Goal: Feedback & Contribution: Submit feedback/report problem

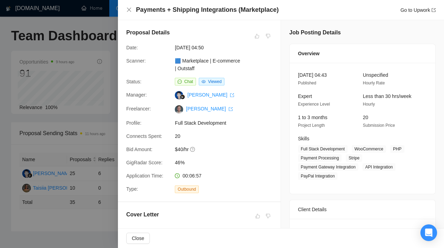
scroll to position [312, 0]
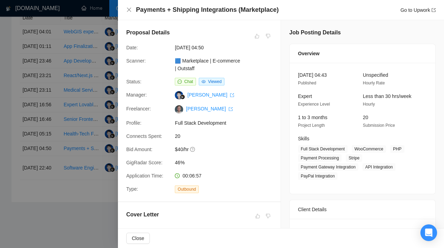
click at [70, 94] on div at bounding box center [222, 124] width 444 height 248
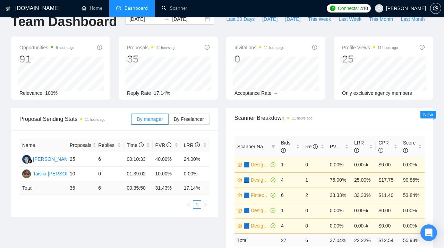
scroll to position [1, 0]
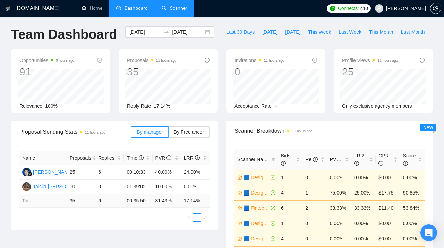
click at [178, 7] on link "Scanner" at bounding box center [175, 8] width 26 height 6
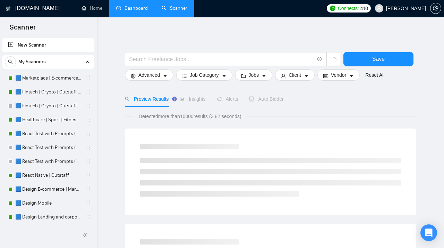
click at [143, 10] on link "Dashboard" at bounding box center [132, 8] width 32 height 6
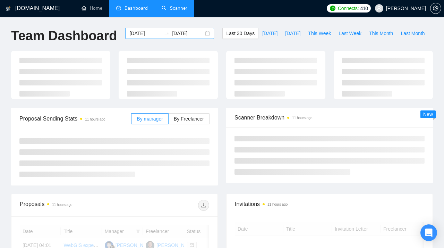
click at [202, 33] on div "[DATE] [DATE]" at bounding box center [169, 33] width 89 height 11
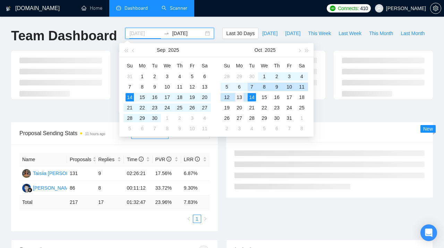
type input "[DATE]"
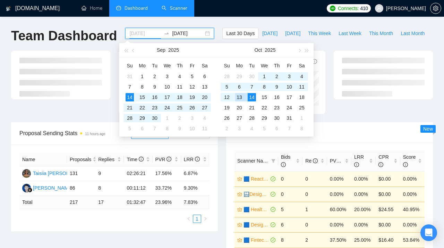
click at [242, 98] on div "13" at bounding box center [239, 97] width 8 height 8
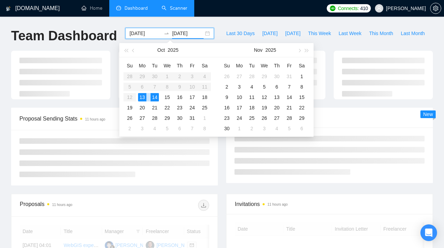
type input "[DATE]"
click at [157, 98] on div "14" at bounding box center [155, 97] width 8 height 8
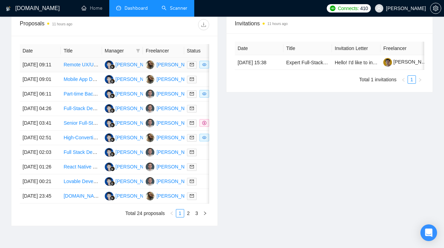
scroll to position [270, 0]
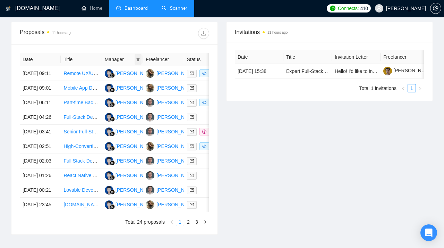
click at [139, 60] on icon "filter" at bounding box center [138, 59] width 4 height 4
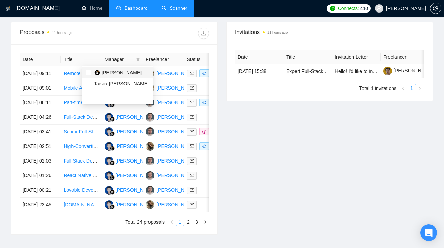
click at [107, 73] on span "[PERSON_NAME]" at bounding box center [122, 73] width 40 height 6
checkbox input "true"
click at [264, 142] on div "Invitations 11 hours ago Date Title Invitation Letter Freelancer Status [DATE] …" at bounding box center [329, 128] width 215 height 213
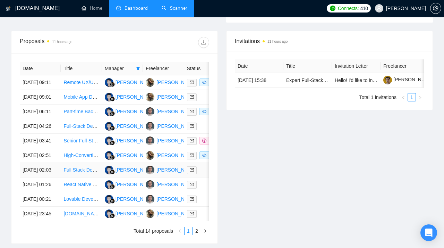
scroll to position [260, 0]
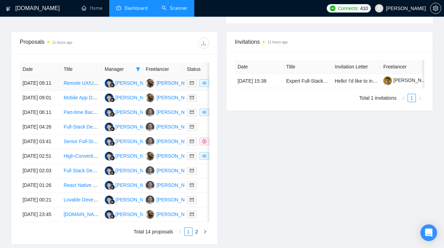
click at [70, 85] on link "Remote UX/UI Designer – SaaS Trading Platform with the AI - powered modules" at bounding box center [150, 83] width 173 height 6
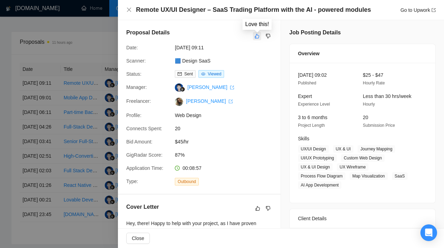
click at [256, 35] on icon "like" at bounding box center [257, 36] width 5 height 6
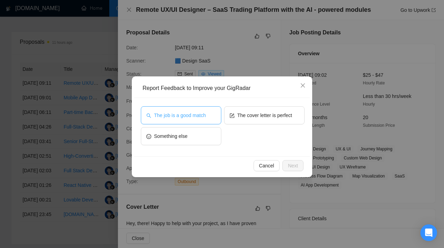
click at [177, 116] on span "The job is a good match" at bounding box center [180, 115] width 52 height 8
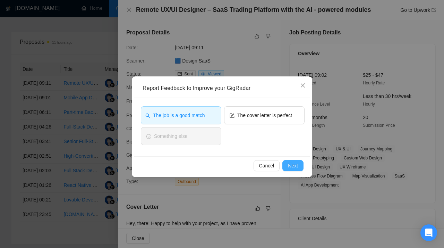
click at [296, 166] on span "Next" at bounding box center [293, 166] width 10 height 8
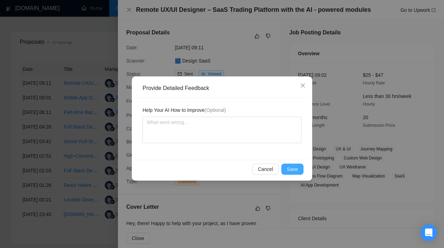
click at [289, 169] on span "Save" at bounding box center [292, 169] width 11 height 8
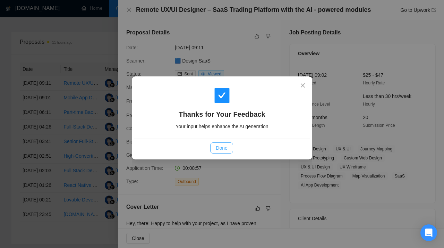
click at [230, 148] on button "Done" at bounding box center [221, 147] width 23 height 11
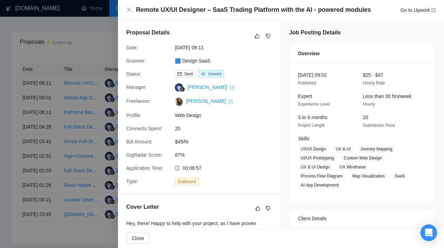
click at [78, 114] on div at bounding box center [222, 124] width 444 height 248
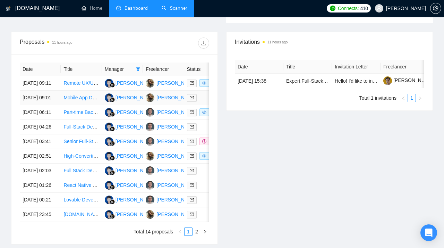
click at [72, 104] on td "Mobile App Design Expert Needed" at bounding box center [81, 98] width 41 height 15
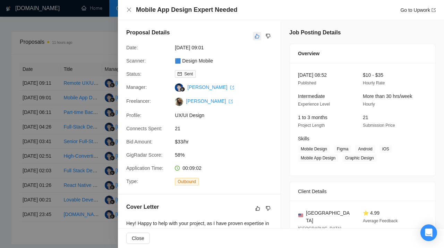
click at [256, 35] on icon "like" at bounding box center [257, 36] width 5 height 6
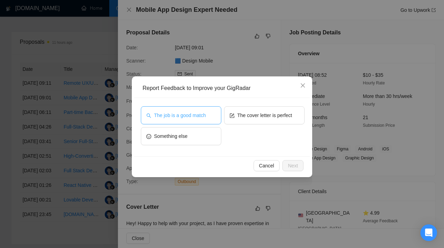
click at [187, 112] on span "The job is a good match" at bounding box center [180, 115] width 52 height 8
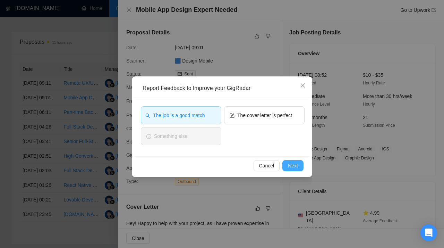
click at [294, 166] on span "Next" at bounding box center [293, 166] width 10 height 8
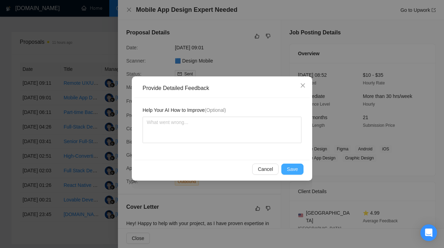
click at [292, 164] on button "Save" at bounding box center [292, 168] width 22 height 11
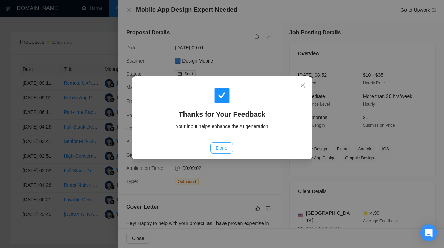
click at [216, 146] on span "Done" at bounding box center [221, 148] width 11 height 8
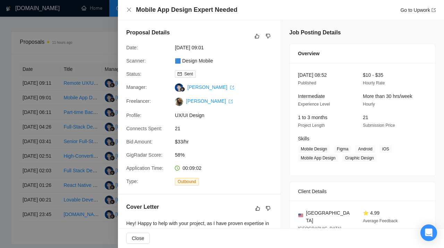
click at [62, 166] on div at bounding box center [222, 124] width 444 height 248
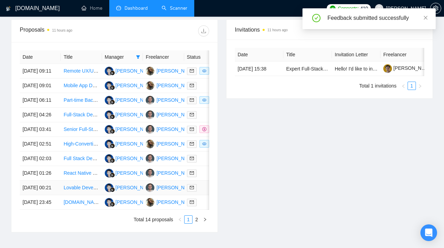
scroll to position [265, 0]
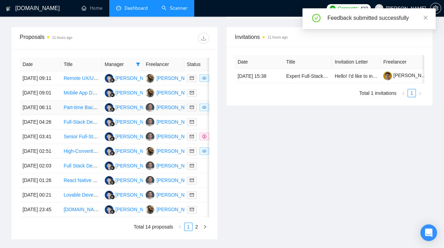
click at [82, 110] on link "Part-time Backend Developer for iOS App AI Integration" at bounding box center [124, 107] width 120 height 6
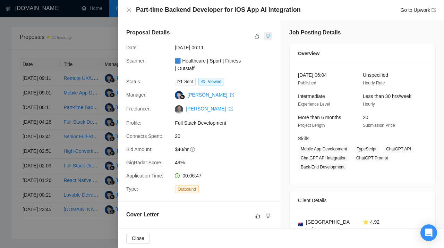
click at [269, 35] on icon "dislike" at bounding box center [268, 36] width 5 height 6
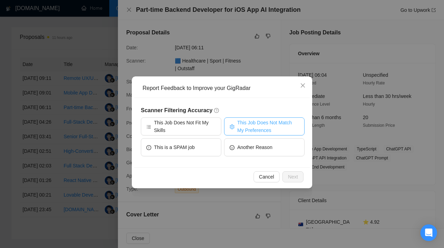
click at [245, 124] on span "This Job Does Not Match My Preferences" at bounding box center [268, 126] width 62 height 15
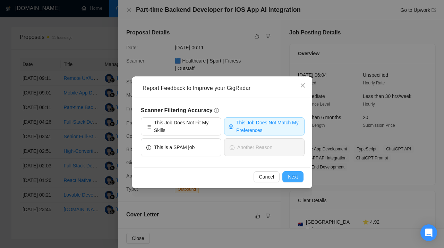
click at [289, 179] on span "Next" at bounding box center [293, 177] width 10 height 8
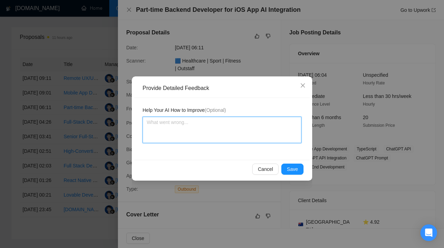
click at [188, 131] on textarea at bounding box center [222, 130] width 159 height 26
paste textarea "Don't apply to jobs focused exclusively on backend development. This scanner is…"
type textarea "Don't apply to jobs focused exclusively on backend development. This scanner is…"
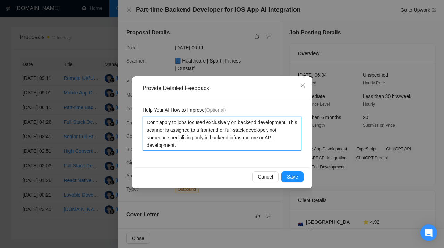
drag, startPoint x: 233, startPoint y: 138, endPoint x: 244, endPoint y: 147, distance: 14.1
click at [244, 147] on textarea "Don't apply to jobs focused exclusively on backend development. This scanner is…" at bounding box center [222, 134] width 159 height 34
drag, startPoint x: 265, startPoint y: 137, endPoint x: 272, endPoint y: 147, distance: 11.7
click at [272, 147] on textarea "Don't apply to jobs focused exclusively on backend development. This scanner is…" at bounding box center [222, 134] width 159 height 34
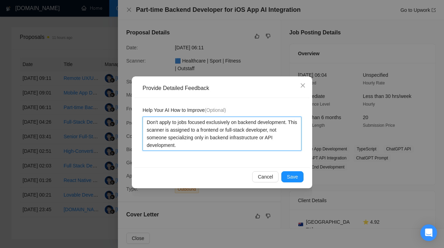
type textarea "Don't apply to jobs focused exclusively on backend development. This scanner is…"
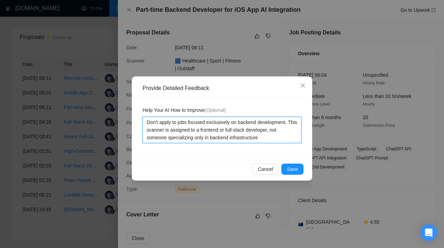
type textarea "Don't apply to jobs focused exclusively on backend development. This scanner is…"
drag, startPoint x: 272, startPoint y: 139, endPoint x: 71, endPoint y: 99, distance: 204.5
click at [143, 117] on textarea "Don't apply to jobs focused exclusively on backend development. This scanner is…" at bounding box center [222, 130] width 159 height 26
type textarea "Don't apply to jobs focused exclusively on backend development. This scanner is…"
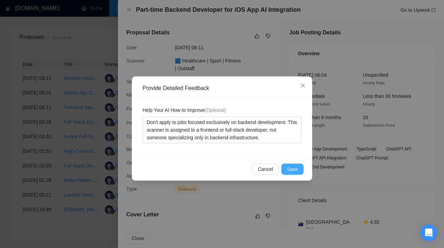
click at [295, 168] on span "Save" at bounding box center [292, 169] width 11 height 8
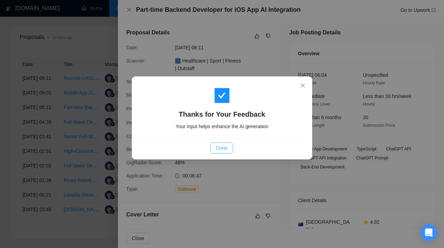
click at [222, 145] on span "Done" at bounding box center [221, 148] width 11 height 8
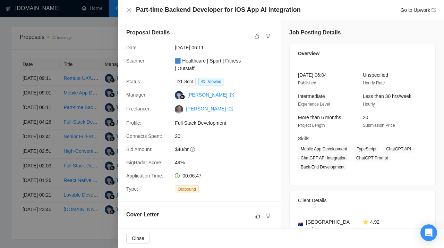
click at [83, 165] on div at bounding box center [222, 124] width 444 height 248
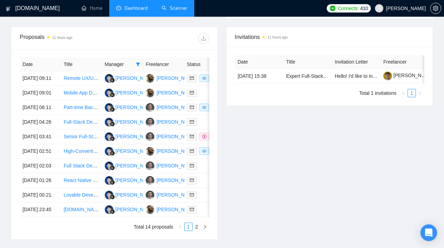
click at [83, 139] on link "Senior Full-Stack Web Engineer (Next.js / TypeScript)" at bounding box center [122, 137] width 116 height 6
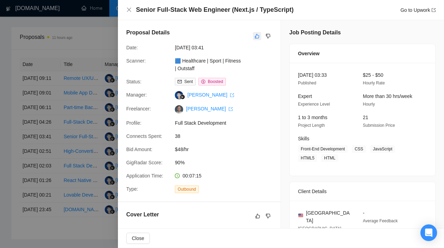
click at [257, 36] on icon "like" at bounding box center [257, 36] width 5 height 6
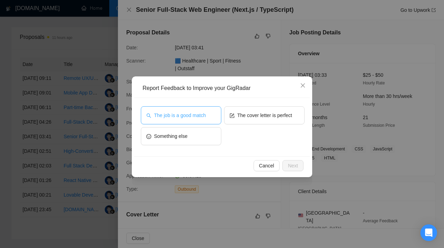
click at [193, 118] on span "The job is a good match" at bounding box center [180, 115] width 52 height 8
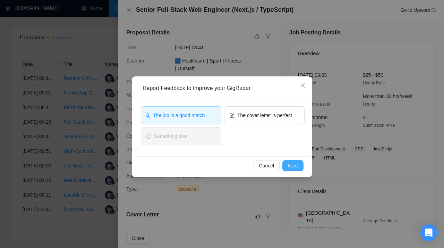
click at [296, 168] on span "Next" at bounding box center [293, 166] width 10 height 8
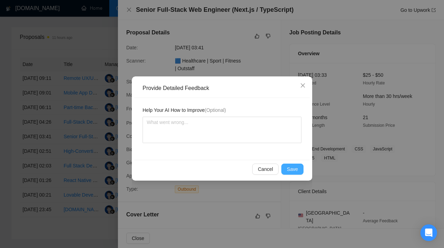
click at [294, 167] on span "Save" at bounding box center [292, 169] width 11 height 8
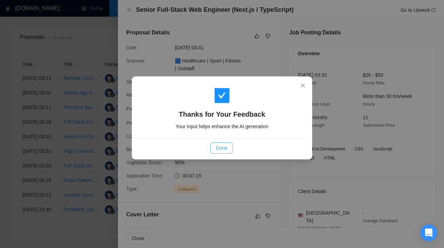
click at [216, 144] on button "Done" at bounding box center [221, 147] width 23 height 11
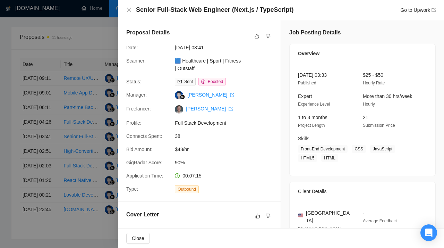
click at [88, 138] on div at bounding box center [222, 124] width 444 height 248
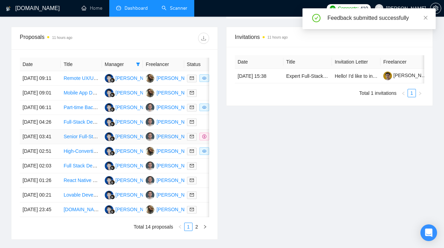
click at [75, 144] on td "Senior Full-Stack Web Engineer (Next.js / TypeScript)" at bounding box center [81, 136] width 41 height 15
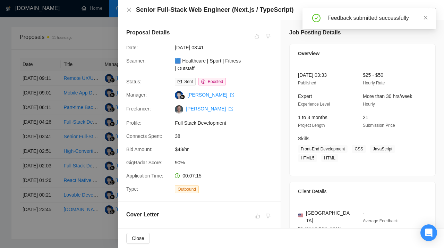
click at [75, 162] on div at bounding box center [222, 124] width 444 height 248
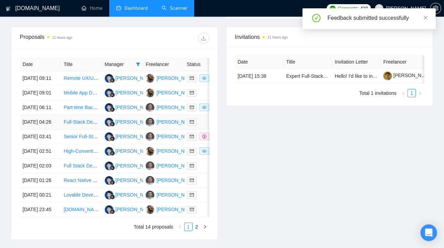
click at [72, 125] on link "Full-Stack Developer for Professional Surveillance Camera Website" at bounding box center [136, 122] width 145 height 6
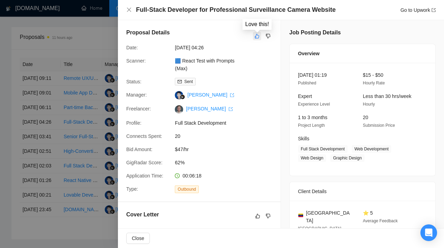
click at [256, 35] on icon "like" at bounding box center [257, 36] width 5 height 5
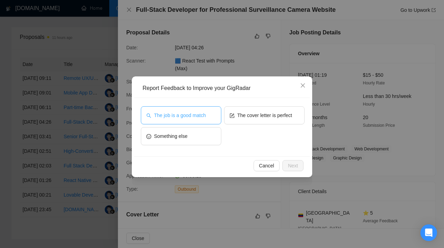
click at [185, 118] on span "The job is a good match" at bounding box center [180, 115] width 52 height 8
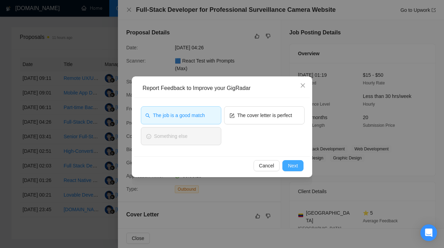
click at [294, 170] on button "Next" at bounding box center [292, 165] width 21 height 11
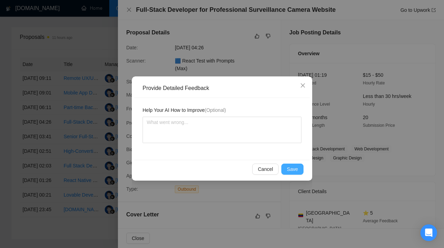
click at [296, 172] on span "Save" at bounding box center [292, 169] width 11 height 8
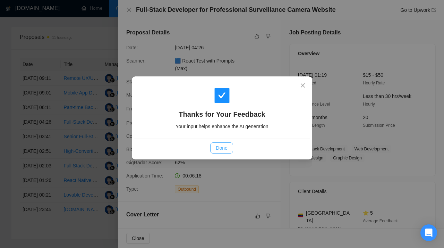
click at [224, 149] on span "Done" at bounding box center [221, 148] width 11 height 8
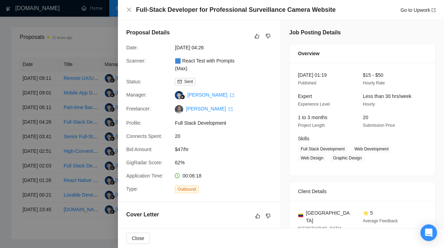
click at [68, 145] on div at bounding box center [222, 124] width 444 height 248
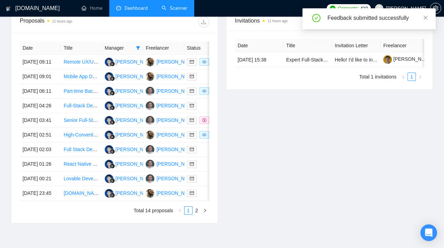
scroll to position [282, 0]
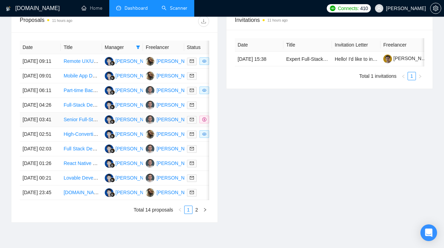
click at [74, 127] on td "Senior Full-Stack Web Engineer (Next.js / TypeScript)" at bounding box center [81, 119] width 41 height 15
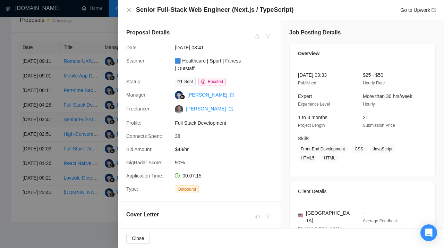
click at [74, 146] on div at bounding box center [222, 124] width 444 height 248
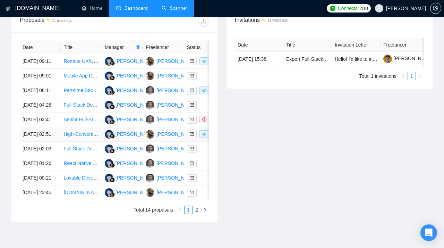
click at [79, 137] on link "High-Converting Landing Page Needed ( One-Click Purchase)" at bounding box center [131, 134] width 134 height 6
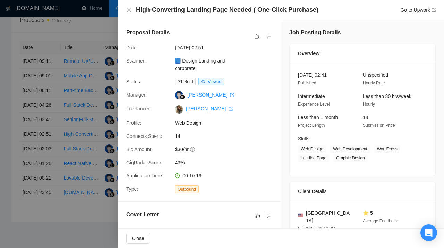
click at [76, 117] on div at bounding box center [222, 124] width 444 height 248
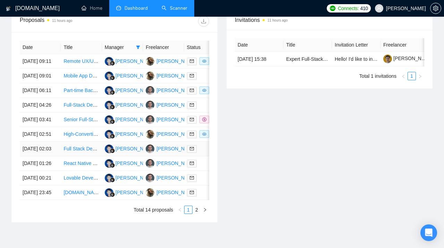
click at [79, 151] on link "Full Stack Developer for Scalable SaaS Google & Apple Review Management Applica…" at bounding box center [175, 149] width 222 height 6
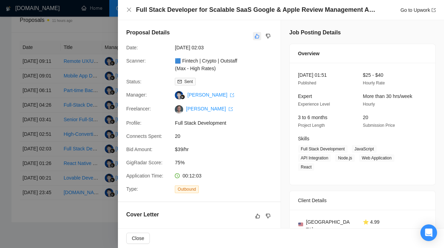
click at [256, 38] on icon "like" at bounding box center [257, 36] width 5 height 5
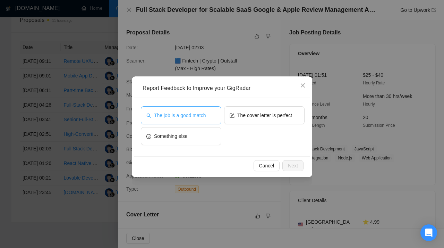
click at [191, 116] on span "The job is a good match" at bounding box center [180, 115] width 52 height 8
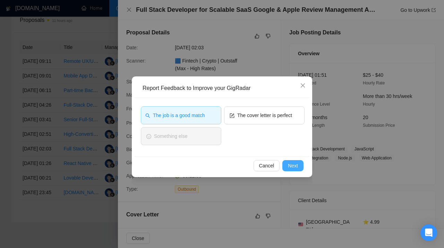
click at [294, 168] on span "Next" at bounding box center [293, 166] width 10 height 8
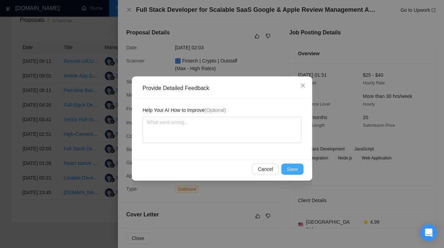
click at [293, 167] on span "Save" at bounding box center [292, 169] width 11 height 8
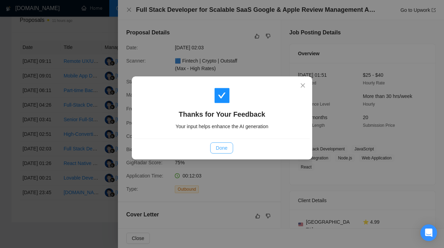
click at [222, 146] on span "Done" at bounding box center [221, 148] width 11 height 8
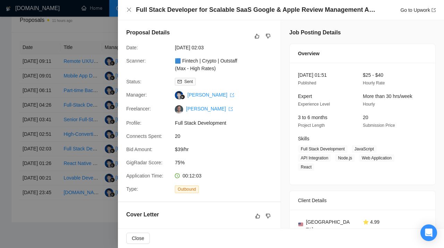
click at [77, 148] on div at bounding box center [222, 124] width 444 height 248
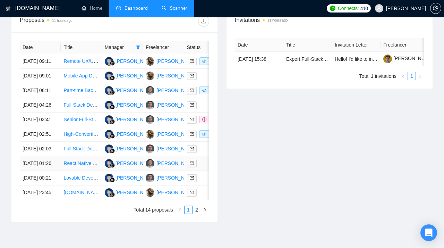
click at [76, 166] on link "React Native Developer for PWA Conversion" at bounding box center [112, 163] width 96 height 6
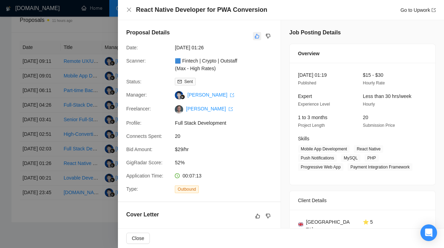
click at [258, 33] on button "button" at bounding box center [257, 36] width 8 height 8
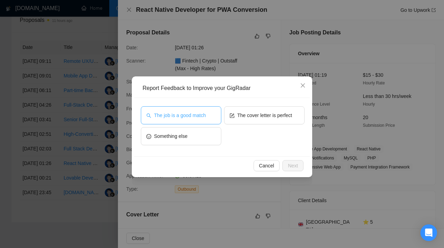
click at [186, 113] on span "The job is a good match" at bounding box center [180, 115] width 52 height 8
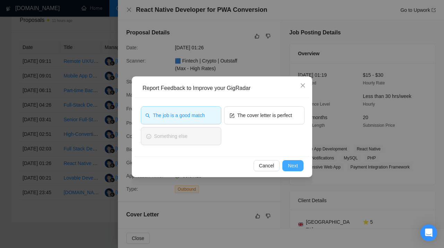
click at [293, 163] on span "Next" at bounding box center [293, 166] width 10 height 8
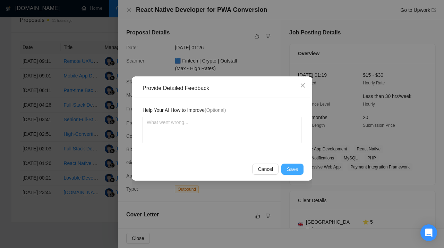
click at [294, 170] on span "Save" at bounding box center [292, 169] width 11 height 8
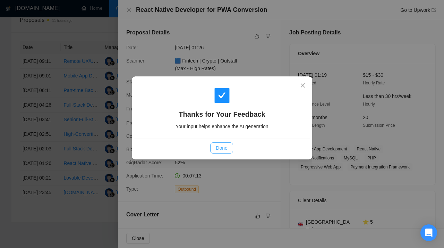
click at [224, 147] on span "Done" at bounding box center [221, 148] width 11 height 8
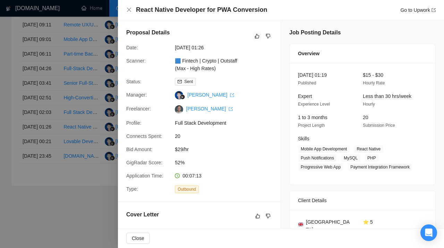
scroll to position [332, 0]
click at [46, 185] on div at bounding box center [222, 124] width 444 height 248
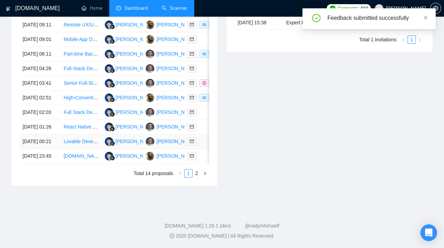
click at [84, 144] on link "Lovable Developer" at bounding box center [84, 141] width 41 height 6
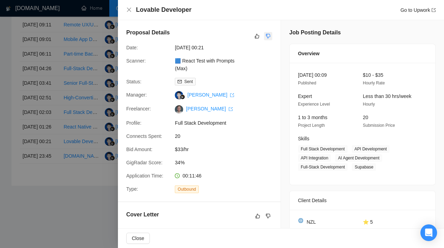
click at [267, 34] on icon "dislike" at bounding box center [268, 36] width 5 height 5
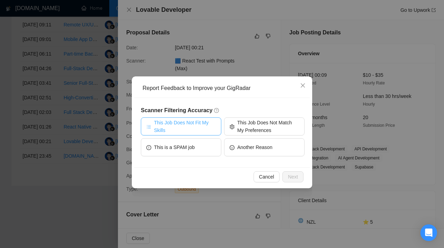
click at [202, 121] on span "This Job Does Not Fit My Skills" at bounding box center [185, 126] width 62 height 15
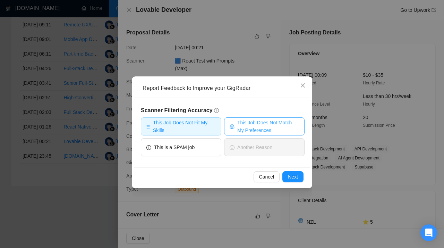
click at [264, 132] on span "This Job Does Not Match My Preferences" at bounding box center [268, 126] width 62 height 15
click at [296, 175] on span "Next" at bounding box center [293, 177] width 10 height 8
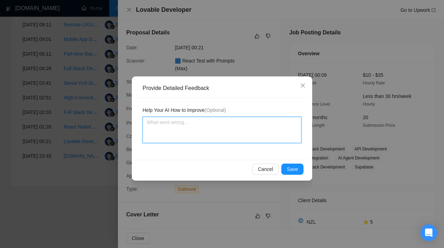
click at [209, 130] on textarea at bounding box center [222, 130] width 159 height 26
paste textarea "Don't apply to jobs focused on low-code or no-code platforms like Lovable, Bubb…"
type textarea "Don't apply to jobs focused on low-code or no-code platforms like Lovable, Bubb…"
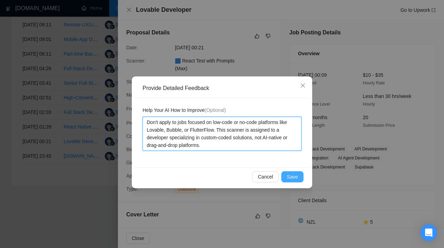
type textarea "Don't apply to jobs focused on low-code or no-code platforms like Lovable, Bubb…"
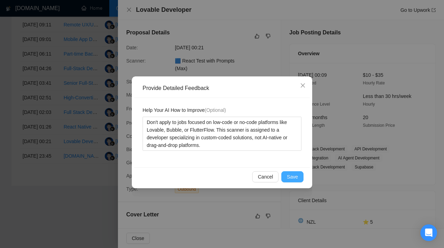
click at [295, 179] on span "Save" at bounding box center [292, 177] width 11 height 8
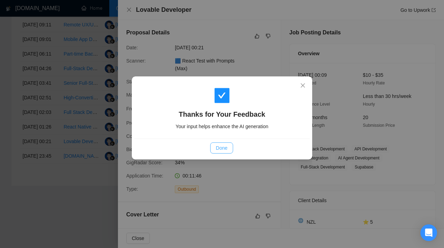
click at [222, 145] on span "Done" at bounding box center [221, 148] width 11 height 8
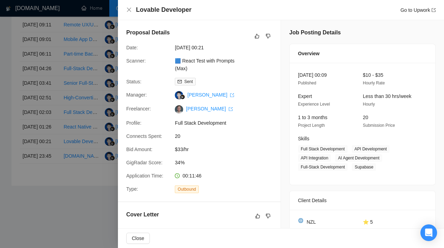
click at [67, 186] on div at bounding box center [222, 124] width 444 height 248
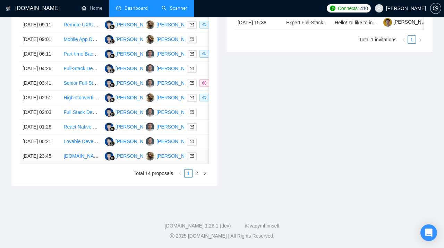
click at [80, 159] on link "[DOMAIN_NAME] Landing Page Designer Needed" at bounding box center [118, 156] width 109 height 6
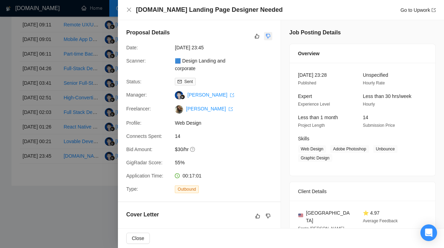
click at [268, 35] on icon "dislike" at bounding box center [268, 36] width 5 height 6
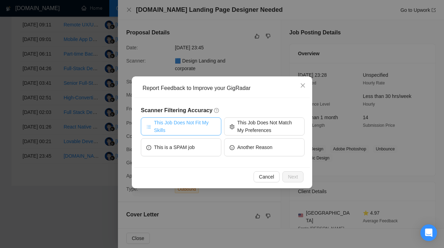
click at [206, 123] on span "This Job Does Not Fit My Skills" at bounding box center [185, 126] width 62 height 15
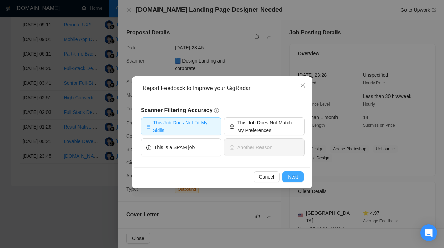
click at [292, 176] on span "Next" at bounding box center [293, 177] width 10 height 8
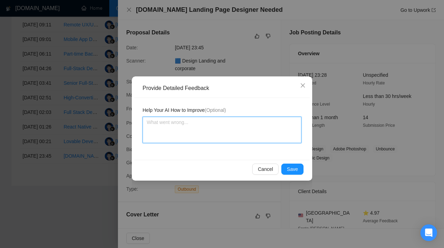
click at [208, 128] on textarea at bounding box center [222, 130] width 159 height 26
paste textarea "Don't apply to jobs requiring [DOMAIN_NAME]. Our designer does not work with [D…"
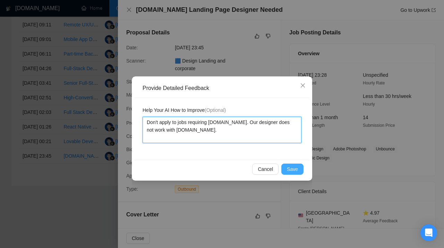
type textarea "Don't apply to jobs requiring [DOMAIN_NAME]. Our designer does not work with [D…"
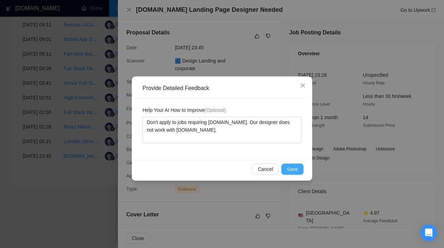
click at [295, 169] on span "Save" at bounding box center [292, 169] width 11 height 8
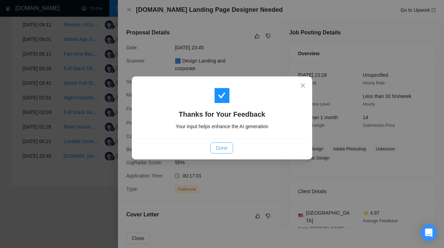
click at [222, 149] on span "Done" at bounding box center [221, 148] width 11 height 8
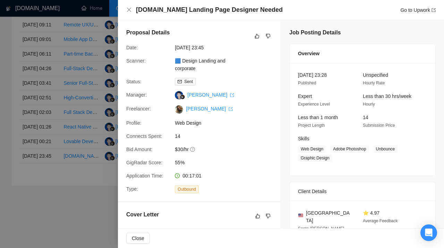
click at [79, 153] on div at bounding box center [222, 124] width 444 height 248
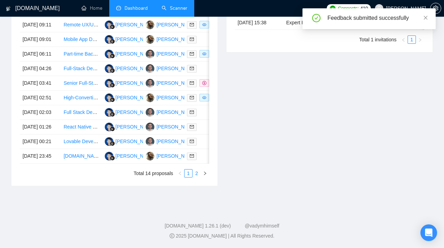
click at [198, 177] on link "2" at bounding box center [197, 173] width 8 height 8
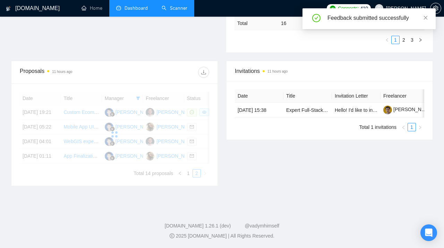
scroll to position [258, 0]
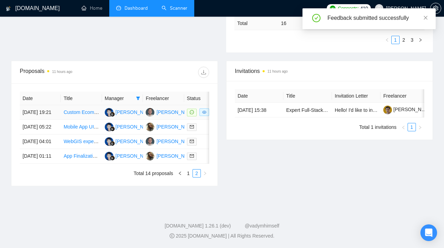
click at [77, 109] on link "Custom Ecommerce React & Laravel" at bounding box center [104, 112] width 80 height 6
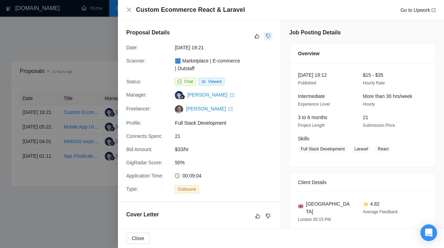
click at [268, 36] on icon "dislike" at bounding box center [268, 36] width 5 height 6
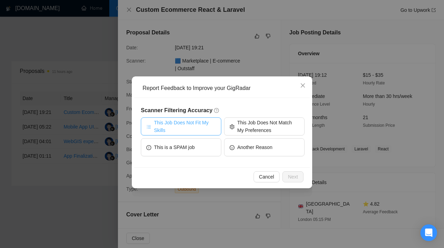
click at [199, 124] on span "This Job Does Not Fit My Skills" at bounding box center [185, 126] width 62 height 15
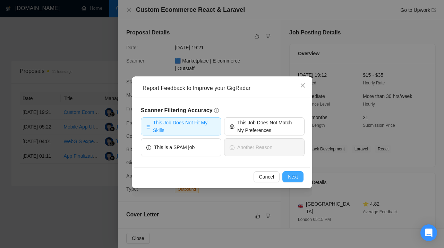
click at [293, 178] on span "Next" at bounding box center [293, 177] width 10 height 8
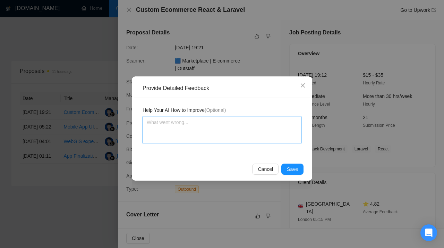
click at [204, 140] on textarea at bounding box center [222, 130] width 159 height 26
paste textarea "Don’t apply to jobs requiring Laravel experience. This scanner is assigned to a…"
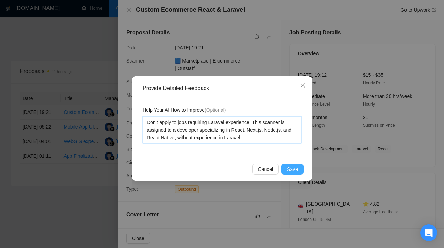
type textarea "Don’t apply to jobs requiring Laravel experience. This scanner is assigned to a…"
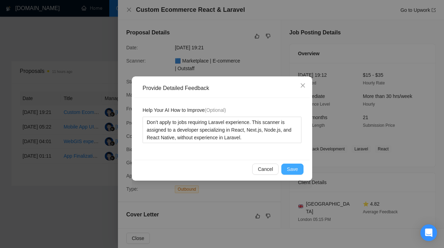
click at [293, 169] on span "Save" at bounding box center [292, 169] width 11 height 8
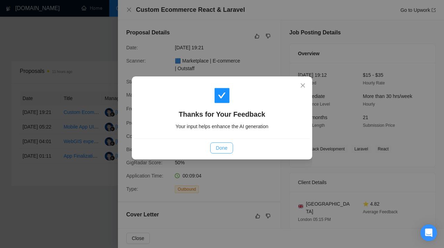
click at [218, 147] on span "Done" at bounding box center [221, 148] width 11 height 8
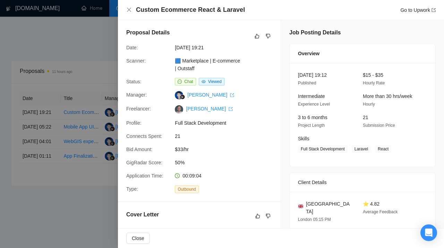
click at [73, 160] on div at bounding box center [222, 124] width 444 height 248
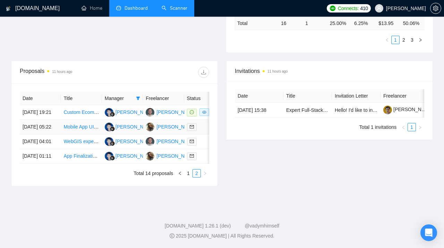
click at [84, 124] on link "Mobile App UI/UX Designer for popular AI Sticker Generator app" at bounding box center [133, 127] width 138 height 6
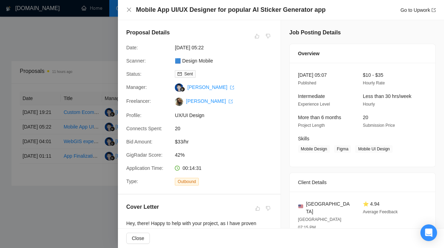
click at [89, 83] on div at bounding box center [222, 124] width 444 height 248
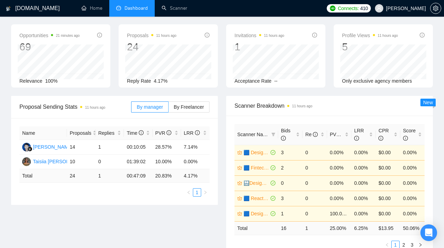
scroll to position [0, 0]
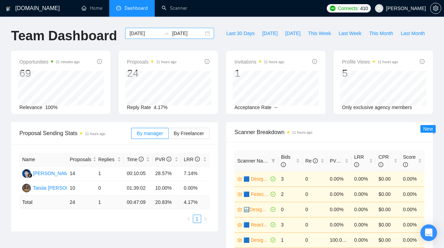
click at [203, 32] on div "[DATE] [DATE]" at bounding box center [169, 33] width 89 height 11
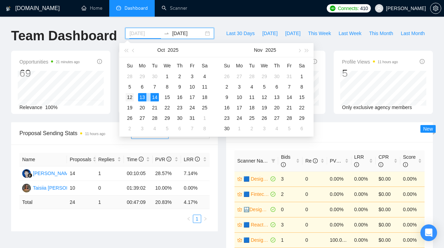
type input "[DATE]"
click at [129, 98] on div "12" at bounding box center [130, 97] width 8 height 8
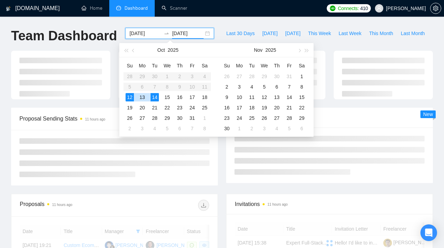
click at [129, 98] on div "12" at bounding box center [130, 97] width 8 height 8
type input "[DATE]"
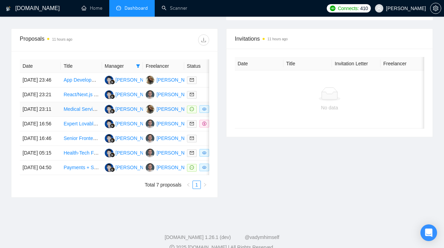
scroll to position [264, 0]
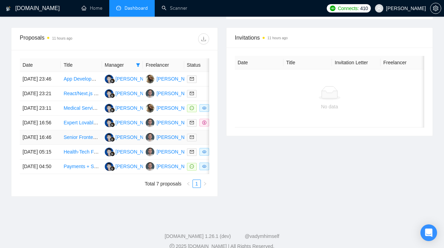
click at [82, 140] on link "Senior Frontend Engineer (React / Next.js + GraphQL + Animations)" at bounding box center [137, 137] width 146 height 6
